Goal: Task Accomplishment & Management: Use online tool/utility

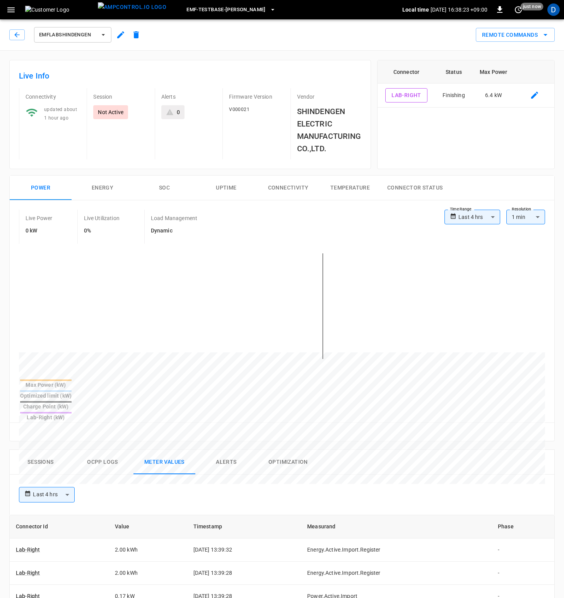
scroll to position [9, 0]
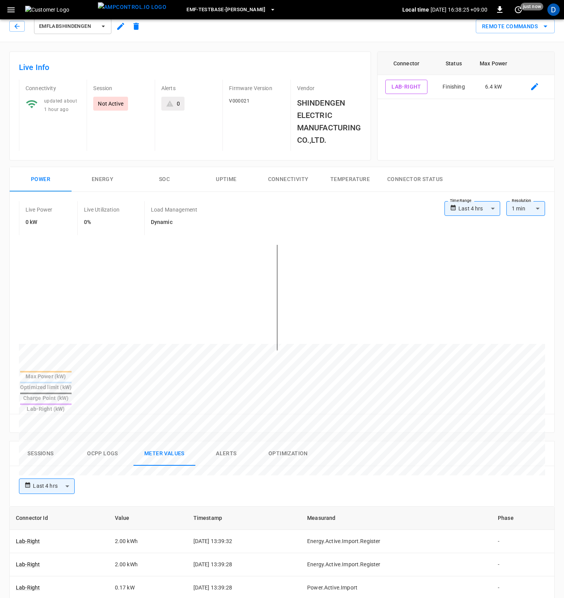
click at [427, 179] on button "Connector Status" at bounding box center [415, 179] width 68 height 25
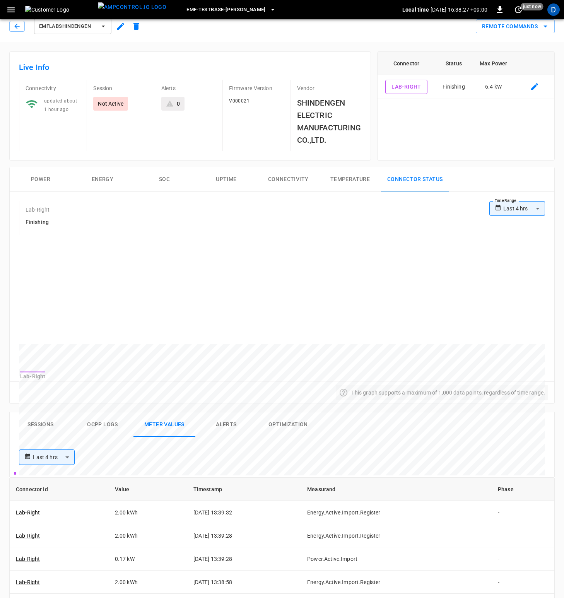
click at [61, 183] on button "Power" at bounding box center [41, 179] width 62 height 25
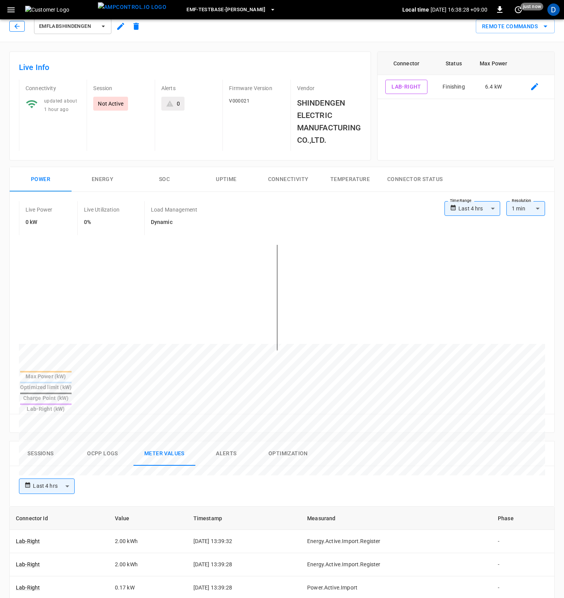
click at [17, 22] on button "button" at bounding box center [16, 26] width 15 height 11
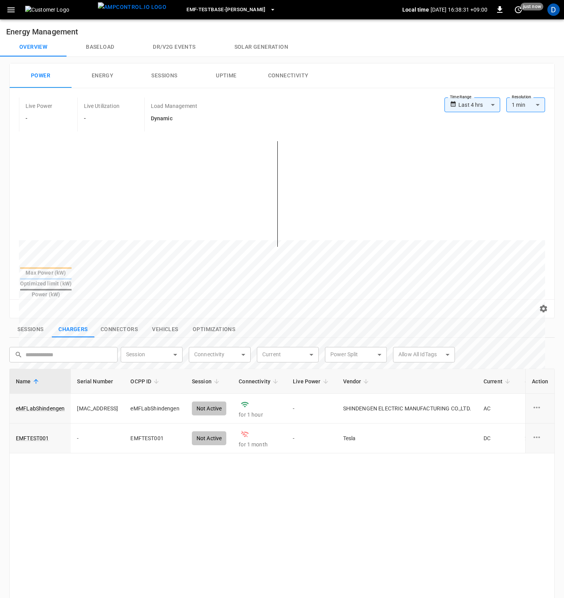
click at [223, 11] on span "eMF-Testbase-[PERSON_NAME]" at bounding box center [226, 9] width 79 height 9
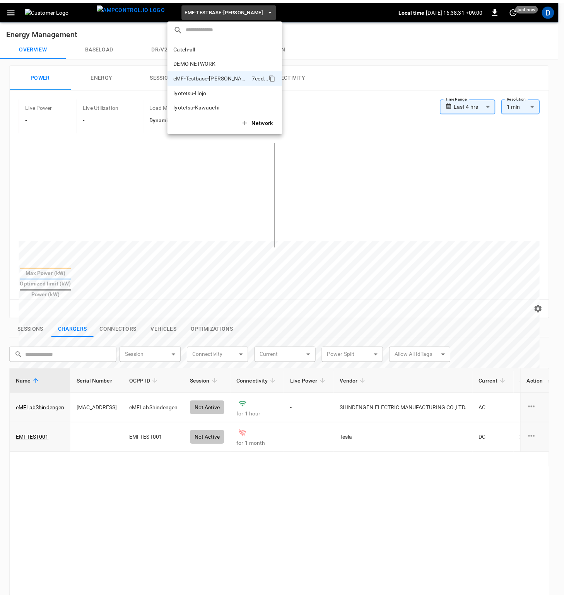
scroll to position [27, 0]
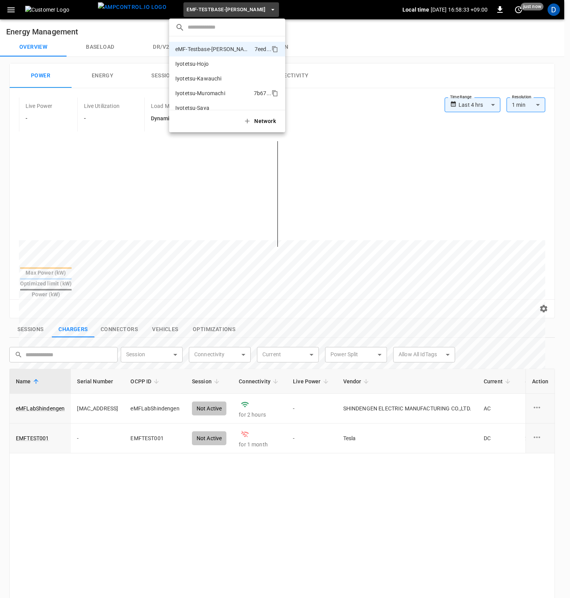
click at [212, 92] on p "Iyotetsu-Muromachi" at bounding box center [212, 93] width 75 height 8
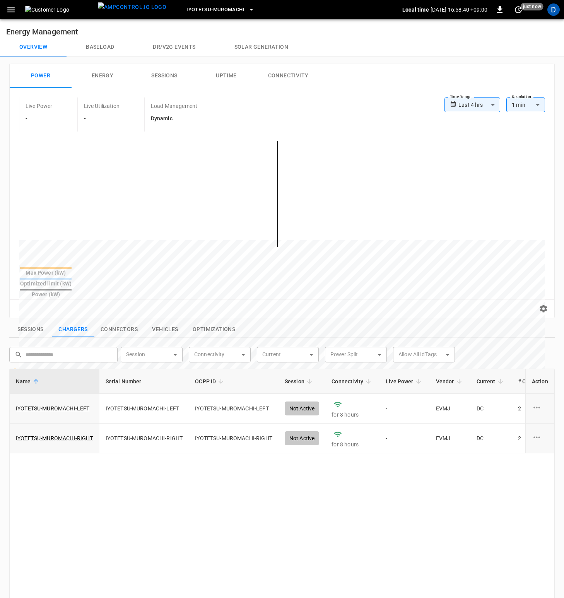
click at [103, 46] on button "Baseload" at bounding box center [100, 47] width 67 height 19
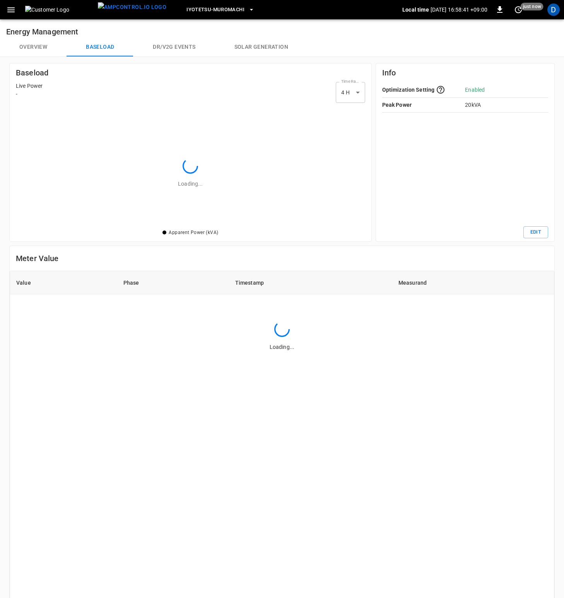
scroll to position [106, 334]
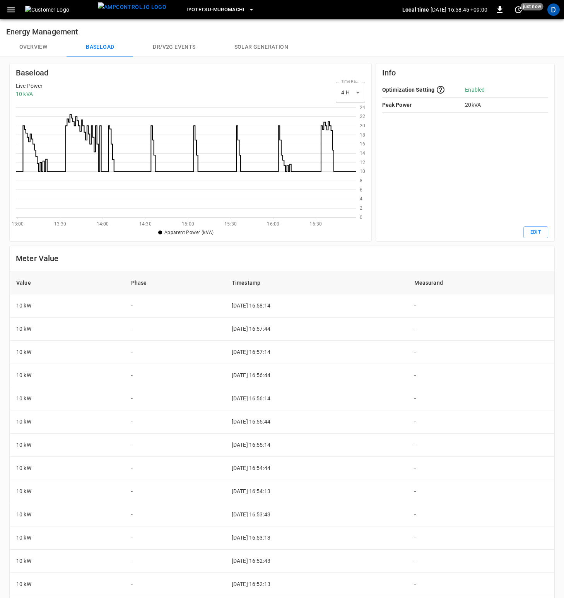
click at [42, 48] on button "Overview" at bounding box center [33, 47] width 67 height 19
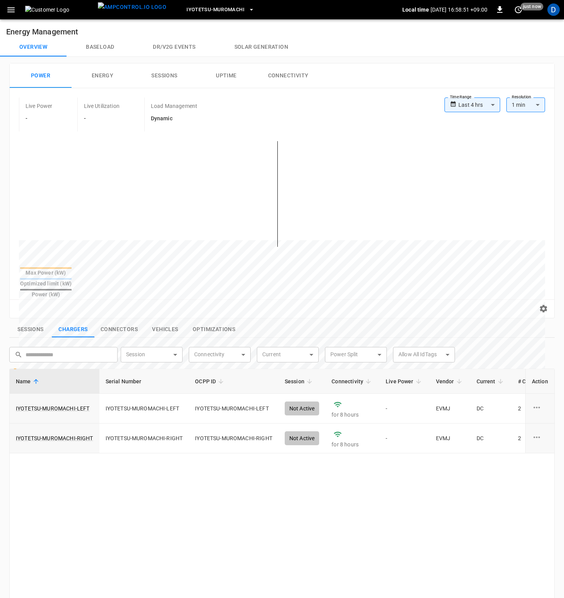
click at [110, 47] on button "Baseload" at bounding box center [100, 47] width 67 height 19
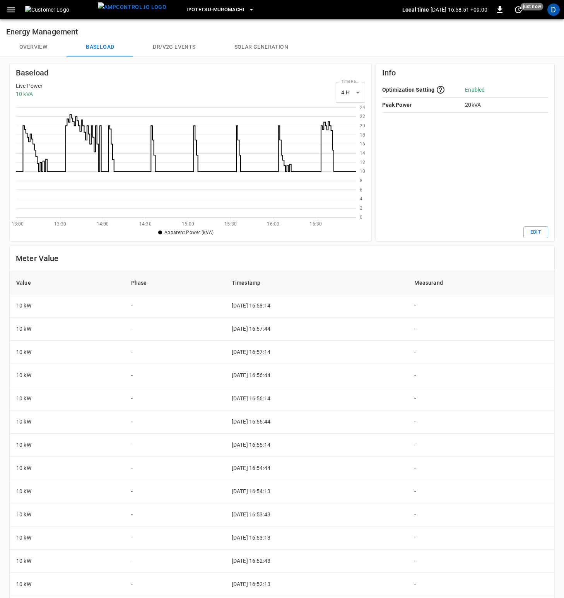
scroll to position [106, 334]
click at [31, 50] on button "Overview" at bounding box center [33, 47] width 67 height 19
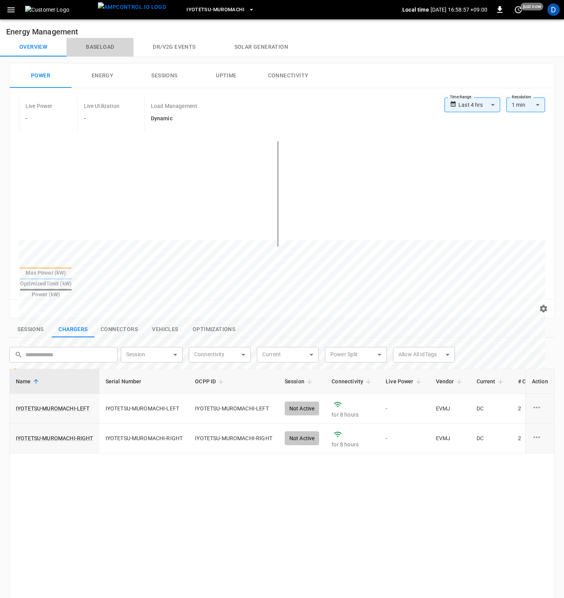
click at [103, 44] on button "Baseload" at bounding box center [100, 47] width 67 height 19
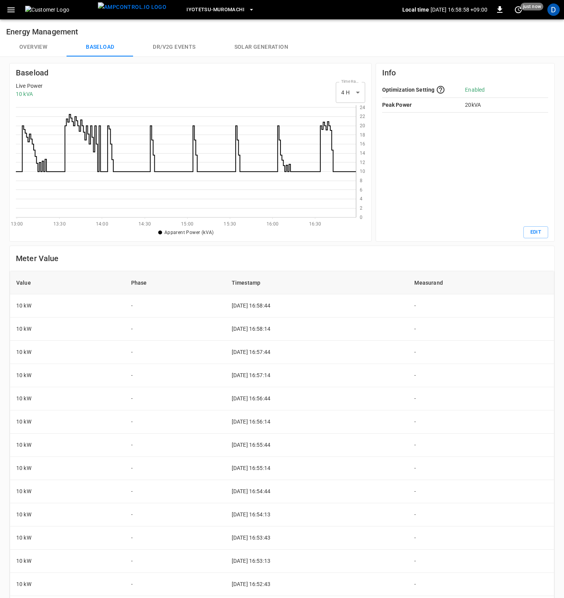
scroll to position [106, 334]
click at [27, 48] on button "Overview" at bounding box center [33, 47] width 67 height 19
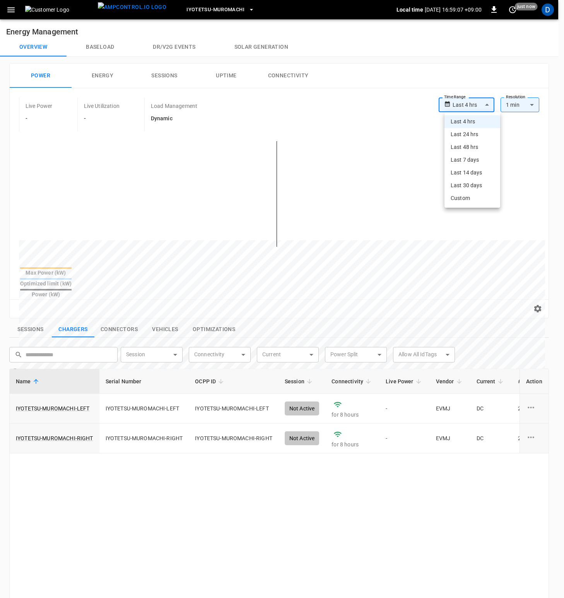
click at [464, 109] on body "**********" at bounding box center [282, 407] width 564 height 815
click at [470, 136] on li "Last 24 hrs" at bounding box center [473, 134] width 56 height 13
type input "**********"
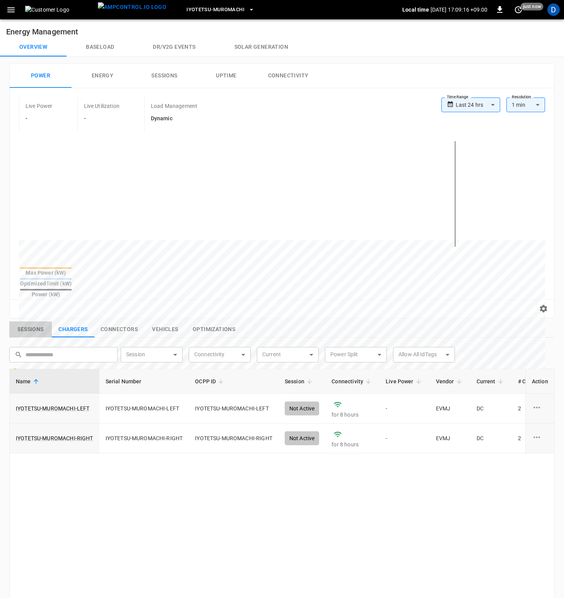
click at [38, 322] on button "Sessions" at bounding box center [30, 330] width 43 height 16
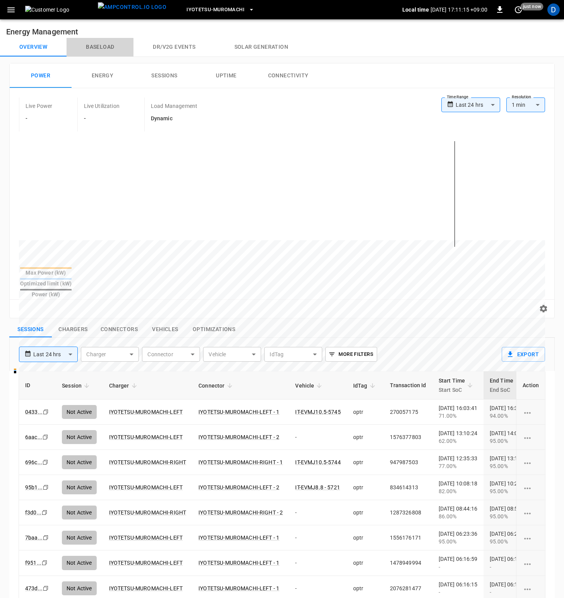
click at [104, 53] on button "Baseload" at bounding box center [100, 47] width 67 height 19
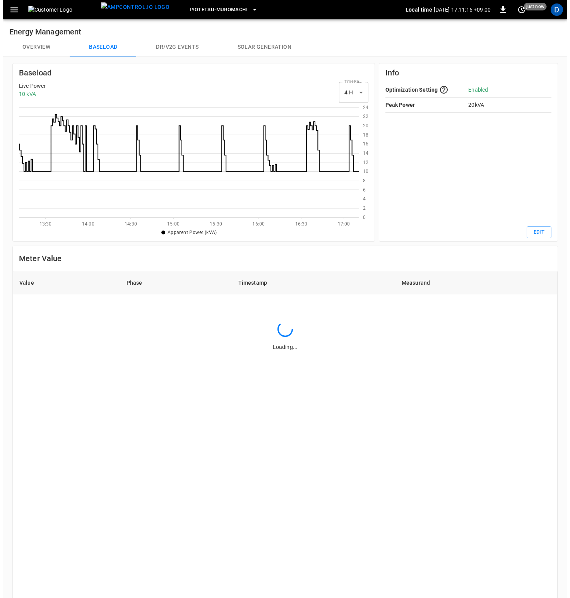
scroll to position [106, 334]
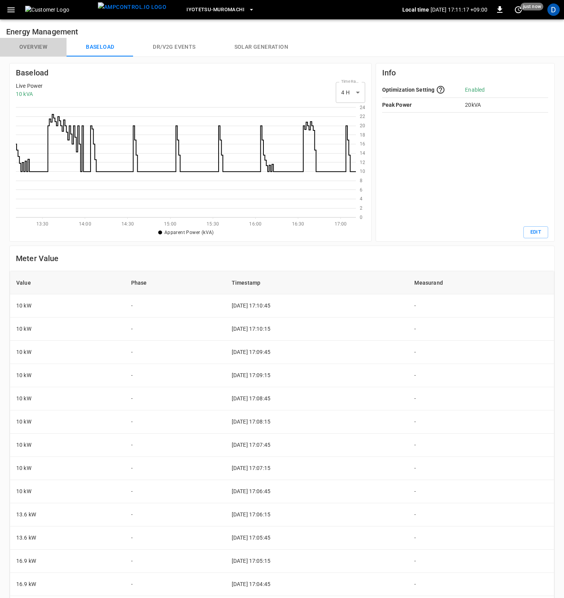
click at [31, 51] on button "Overview" at bounding box center [33, 47] width 67 height 19
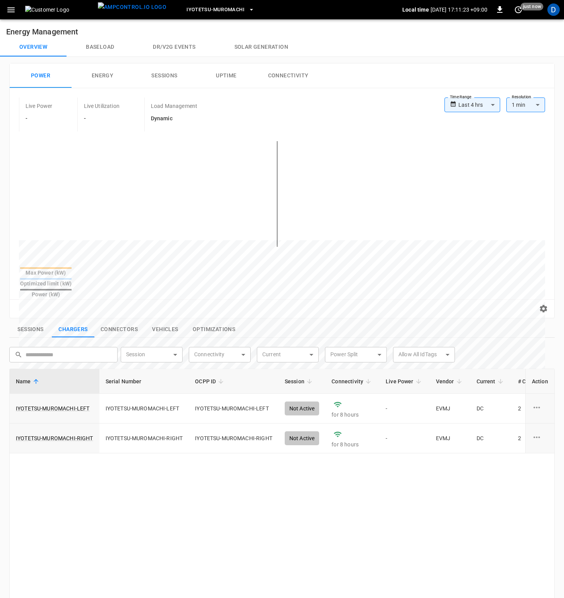
click at [215, 7] on span "Iyotetsu-Muromachi" at bounding box center [216, 9] width 58 height 9
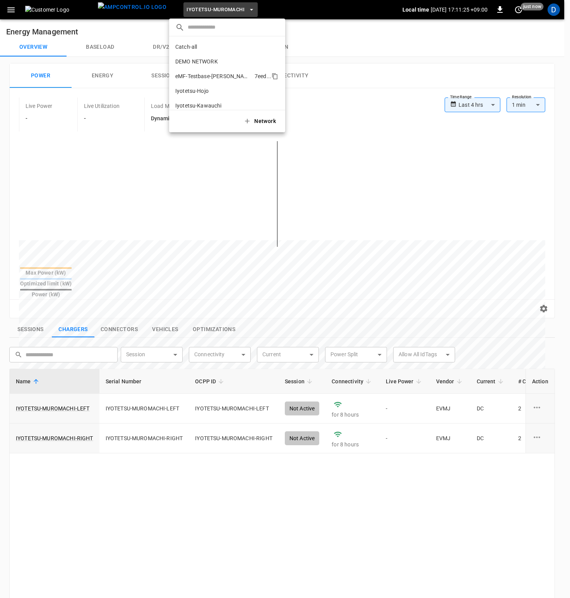
click at [212, 76] on p "eMF-Testbase-[PERSON_NAME]" at bounding box center [213, 76] width 76 height 8
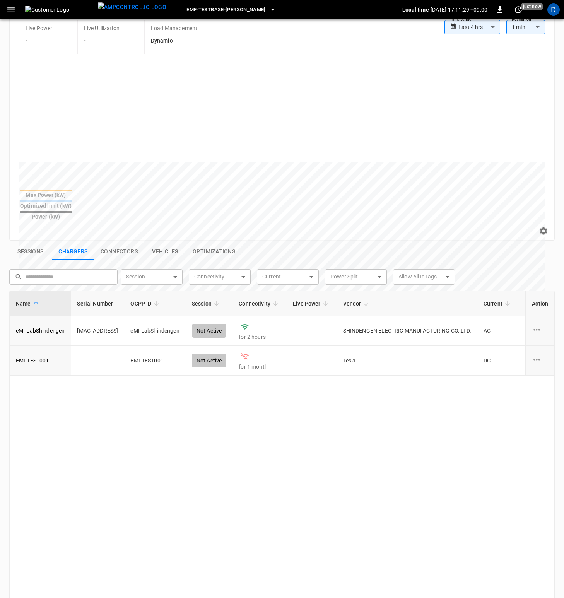
scroll to position [4, 0]
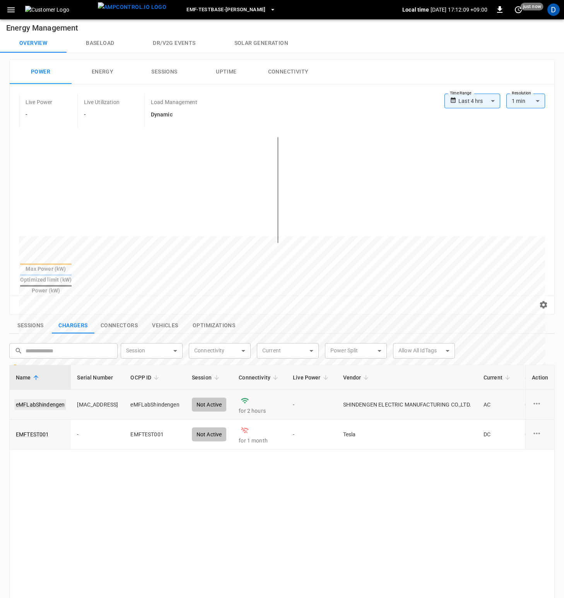
click at [55, 399] on link "eMFLabShindengen" at bounding box center [40, 404] width 52 height 11
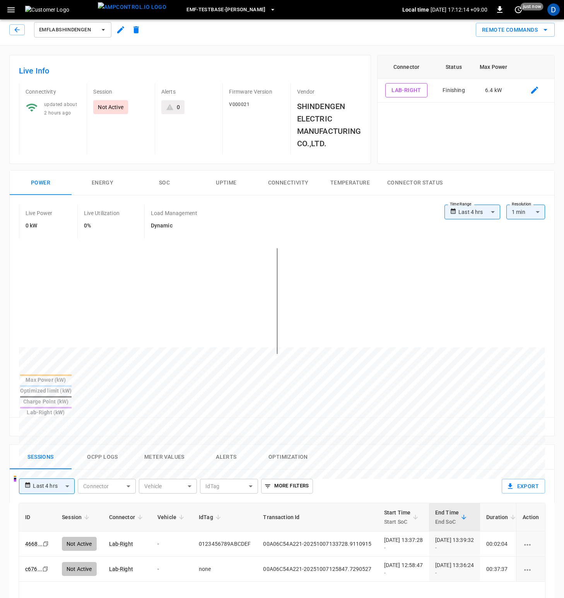
scroll to position [5, 0]
click at [113, 445] on button "Ocpp logs" at bounding box center [103, 457] width 62 height 25
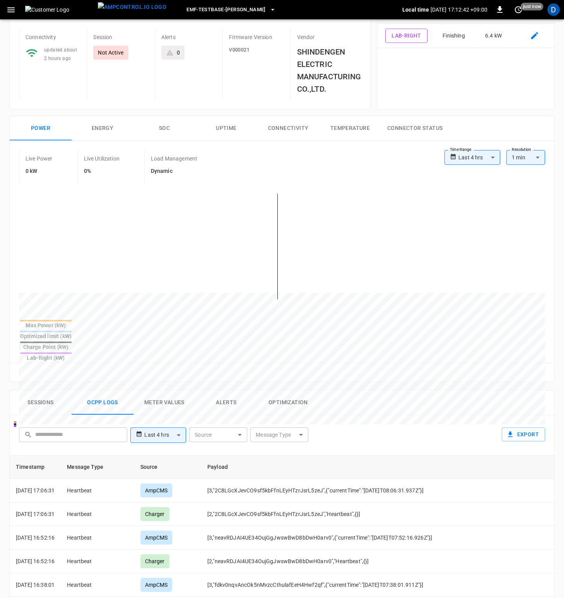
scroll to position [0, 0]
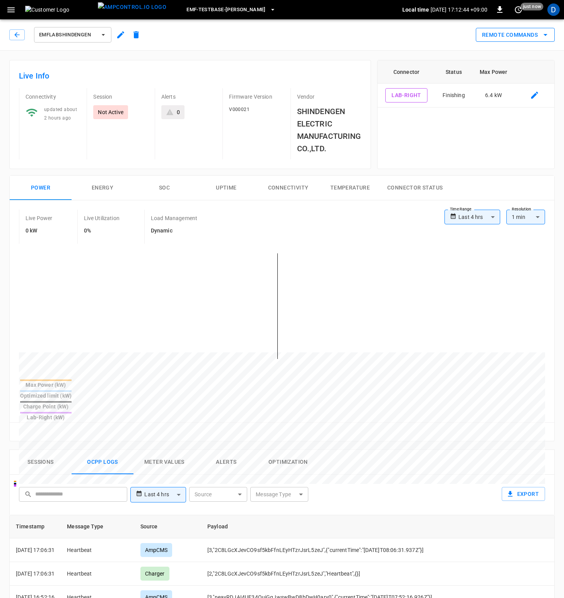
click at [546, 38] on icon "remote commands options" at bounding box center [545, 34] width 9 height 9
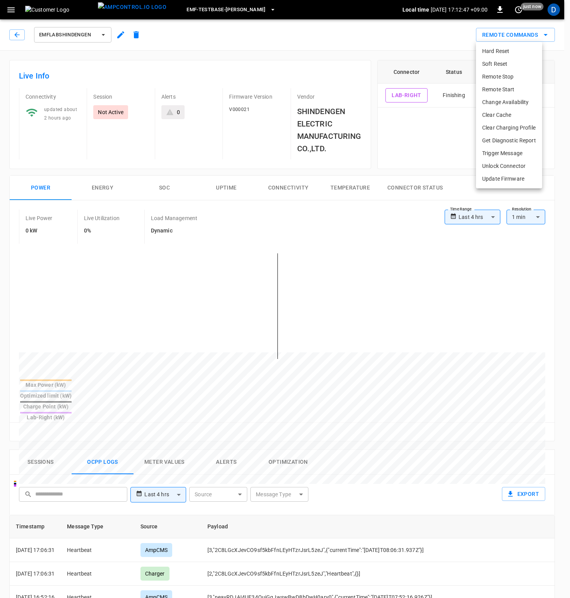
click at [511, 152] on li "Trigger Message" at bounding box center [509, 153] width 66 height 13
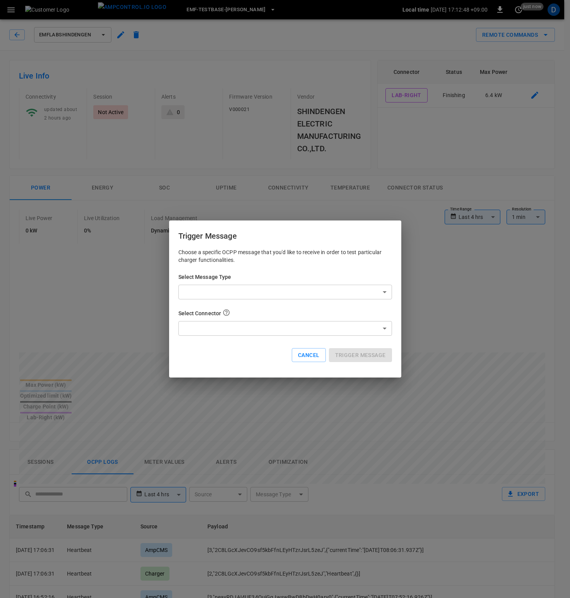
click at [258, 291] on body "**********" at bounding box center [285, 482] width 570 height 964
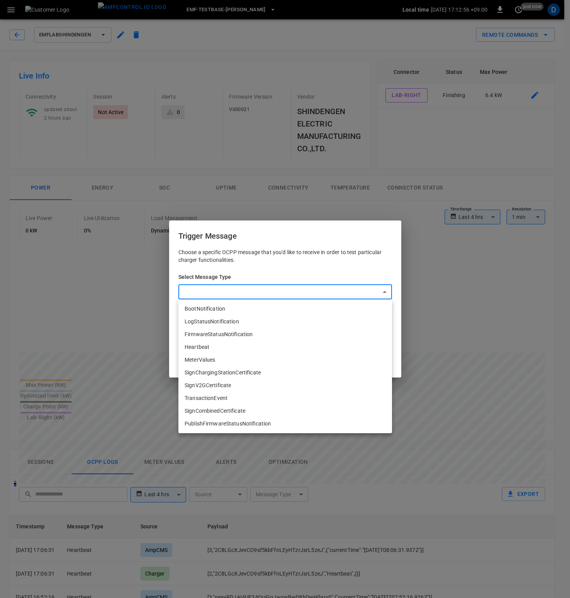
click at [261, 321] on li "LogStatusNotification" at bounding box center [285, 321] width 214 height 13
type input "**********"
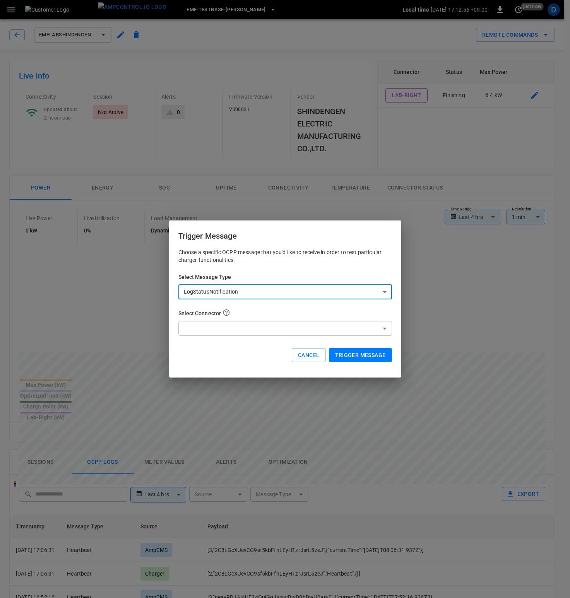
click at [271, 330] on body "**********" at bounding box center [285, 482] width 570 height 964
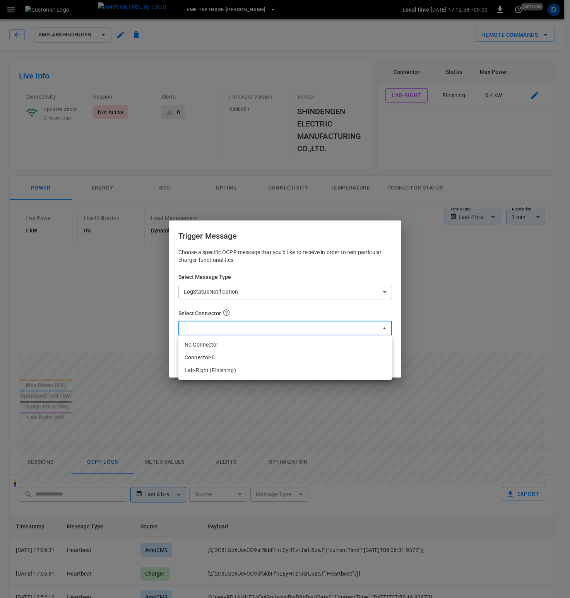
click at [248, 371] on li "Lab-Right (Finishing)" at bounding box center [285, 370] width 214 height 13
type input "**********"
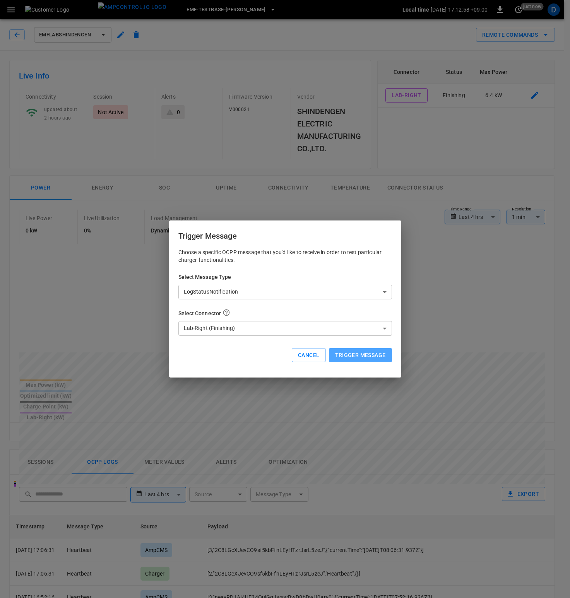
click at [345, 353] on button "Trigger Message" at bounding box center [360, 355] width 63 height 14
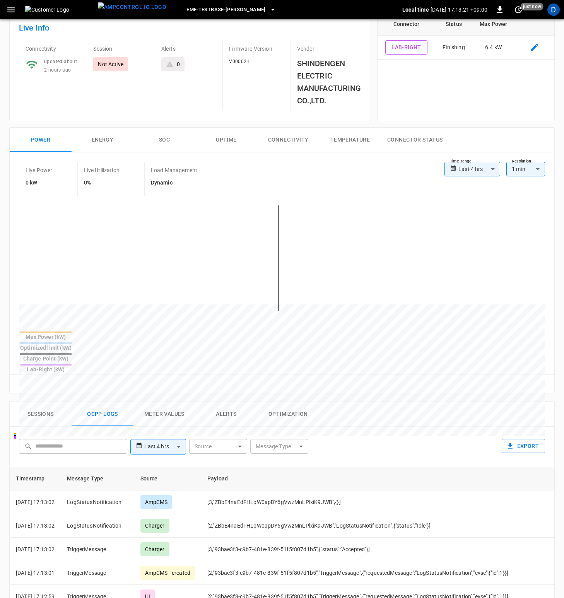
scroll to position [311, 0]
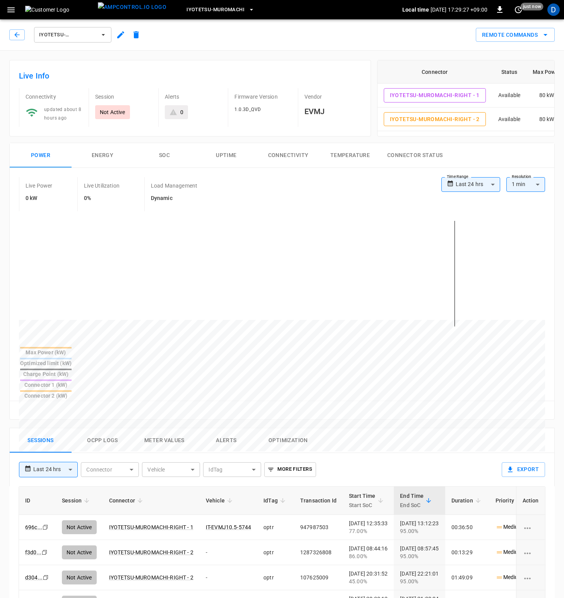
scroll to position [59, 0]
